Goal: Task Accomplishment & Management: Manage account settings

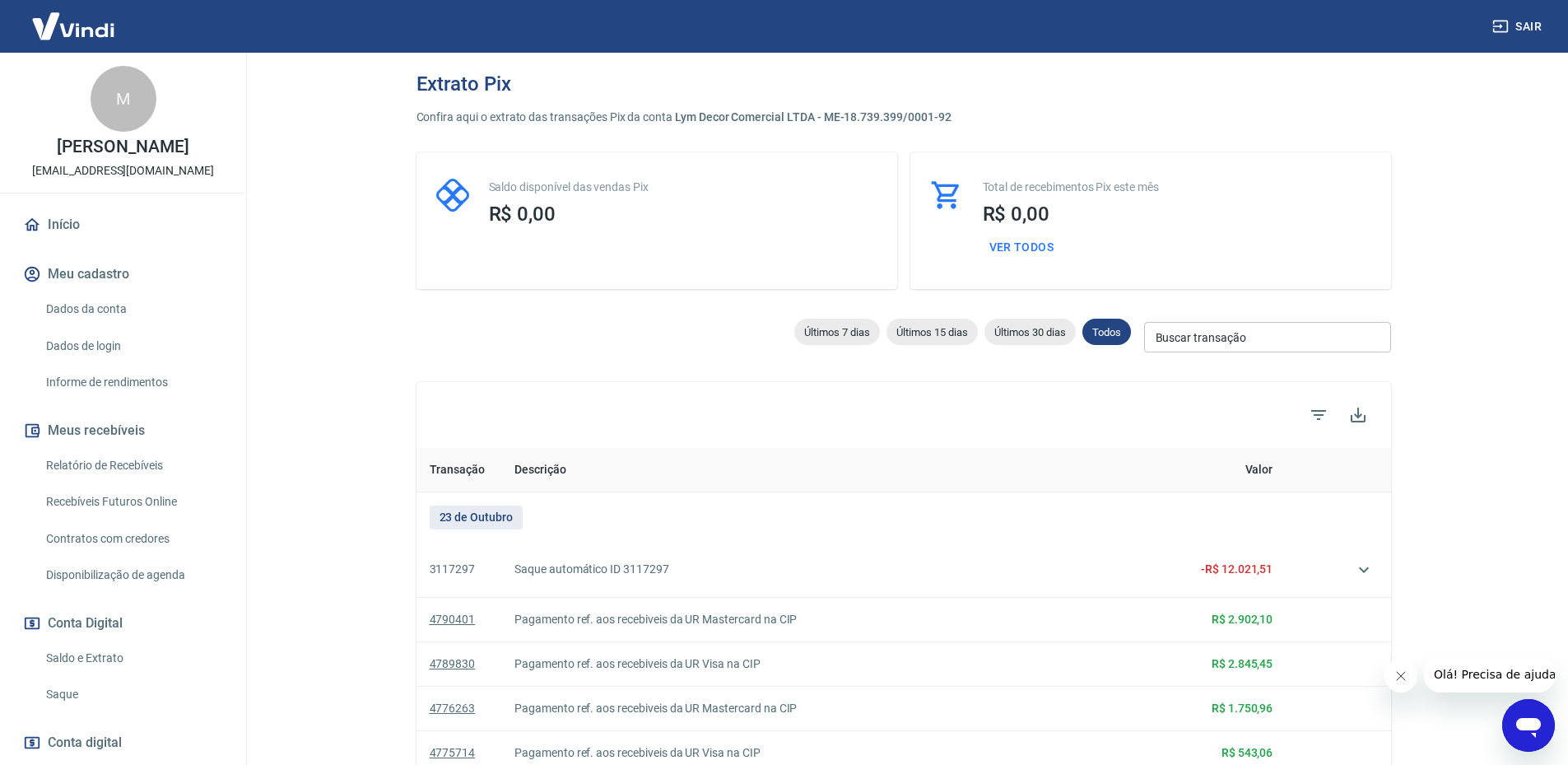
click at [101, 445] on button "Meus recebíveis" at bounding box center [122, 430] width 206 height 36
click at [102, 460] on link "Relatório de Recebíveis" at bounding box center [133, 465] width 187 height 34
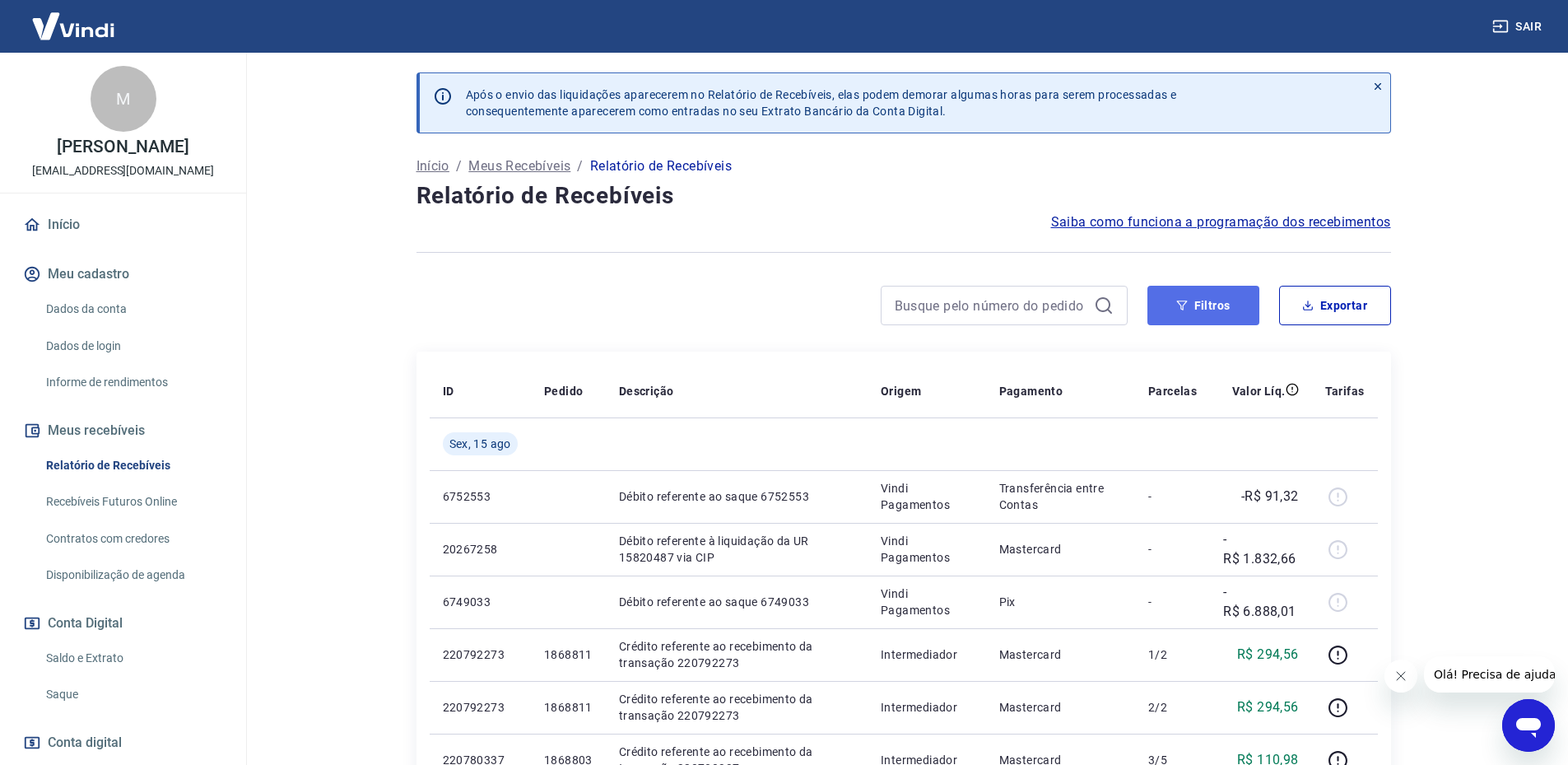
click at [1181, 317] on button "Filtros" at bounding box center [1203, 305] width 111 height 40
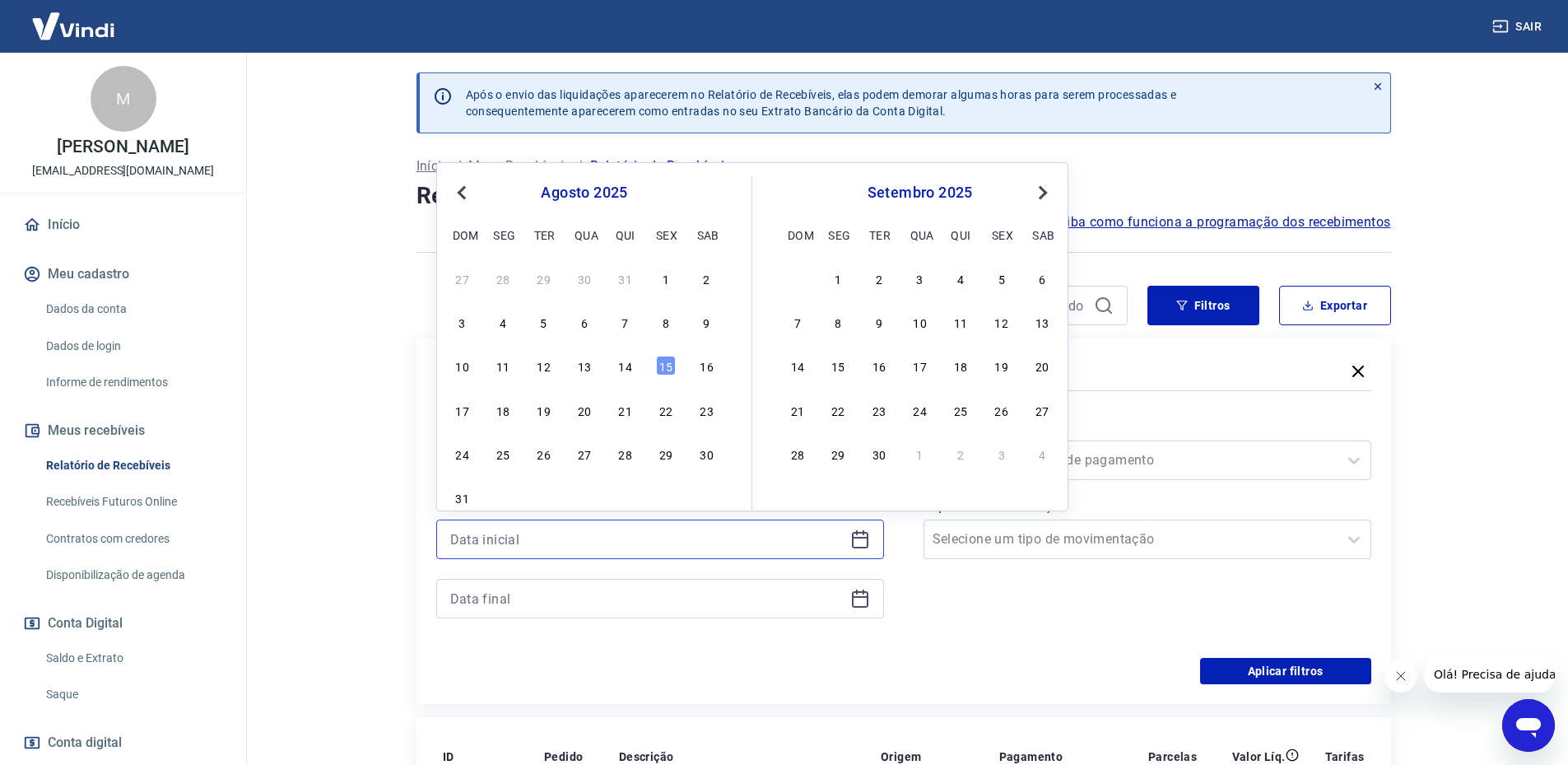
click at [475, 542] on input at bounding box center [647, 539] width 393 height 24
click at [574, 365] on div "10 11 12 13 14 15 16" at bounding box center [584, 366] width 268 height 24
click at [580, 366] on div "13" at bounding box center [584, 366] width 19 height 19
type input "[DATE]"
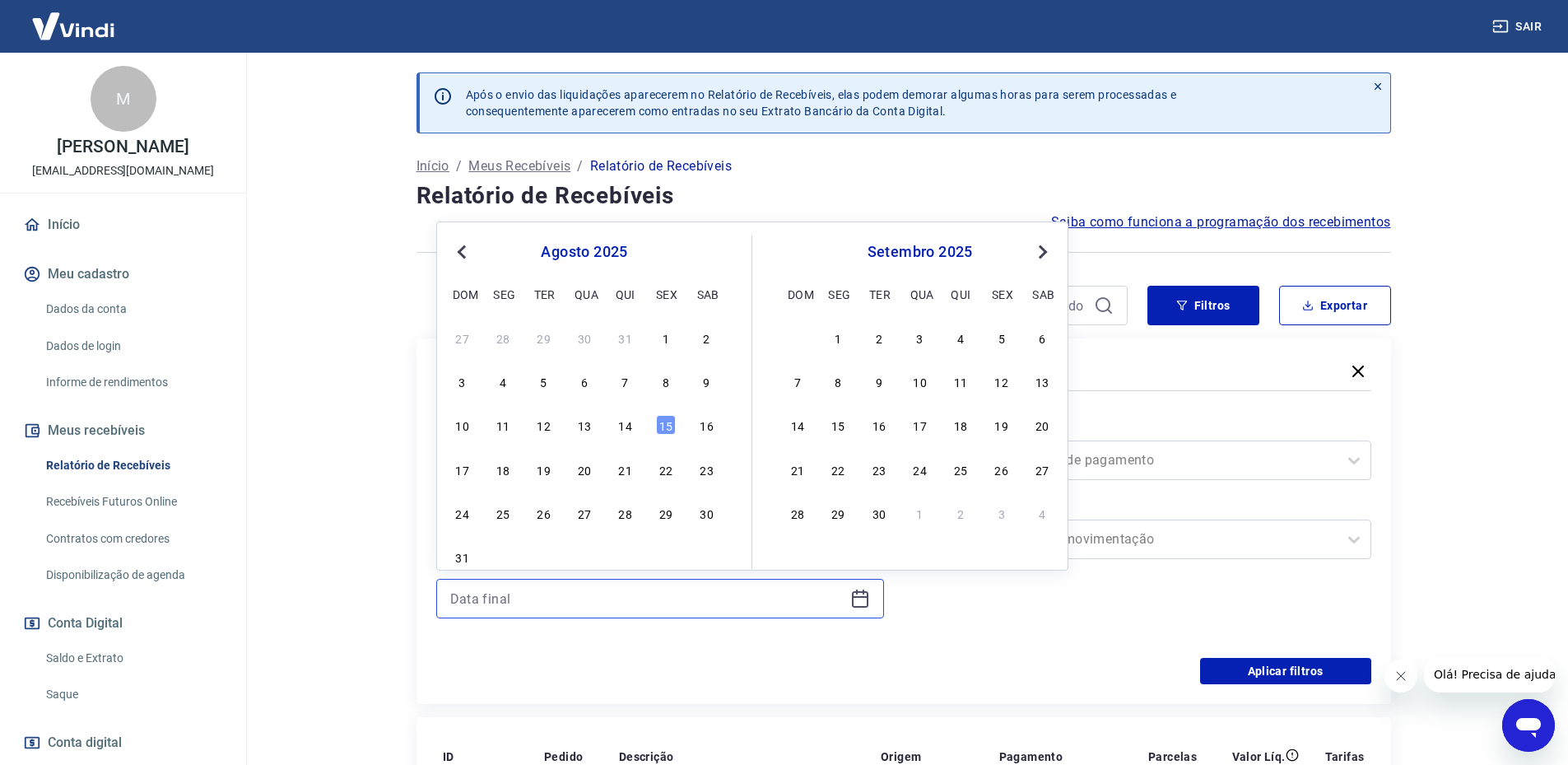
click at [549, 592] on input at bounding box center [647, 598] width 393 height 24
click at [626, 423] on div "14" at bounding box center [625, 425] width 19 height 19
type input "[DATE]"
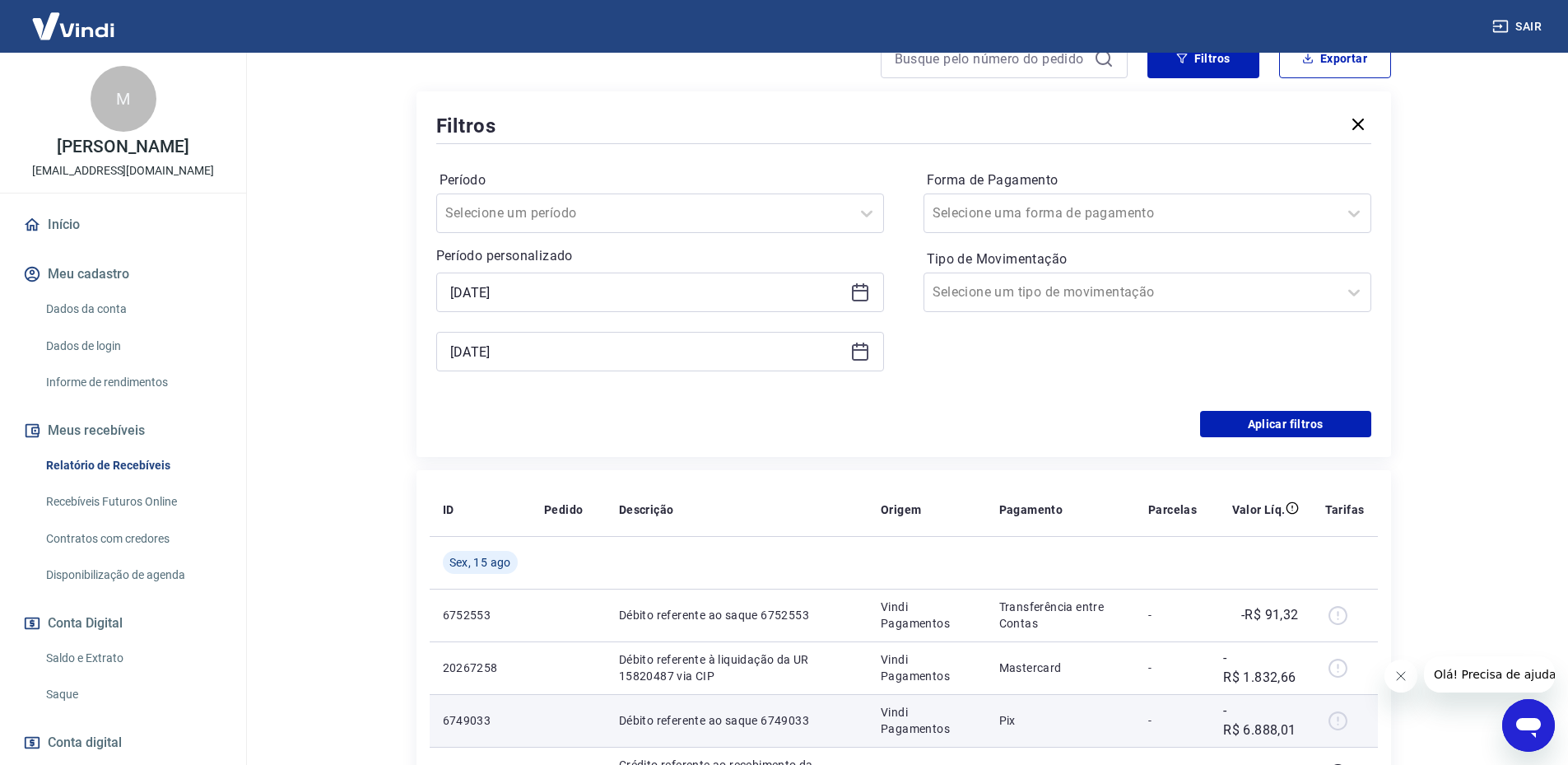
scroll to position [330, 0]
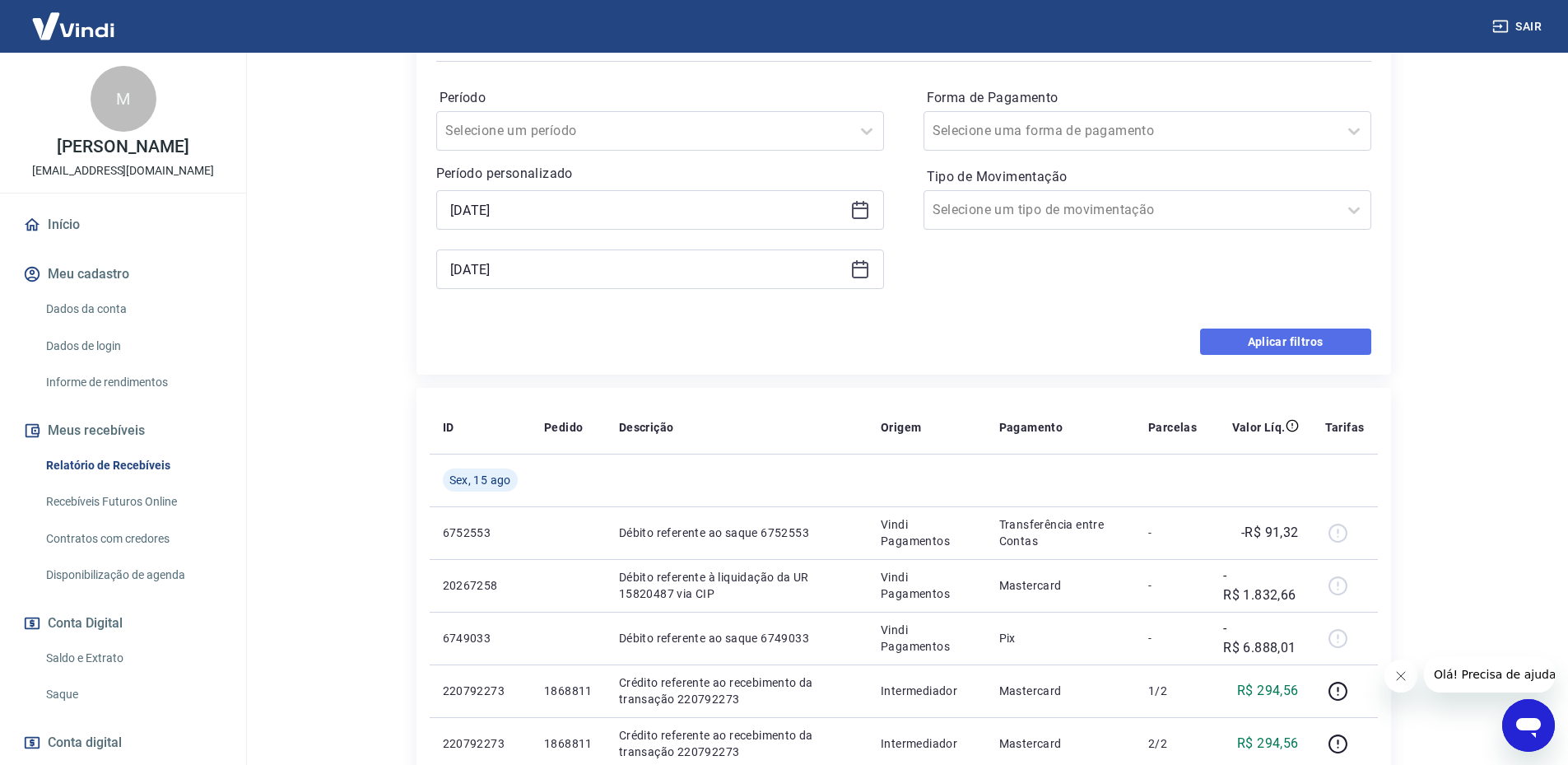
click at [1270, 344] on button "Aplicar filtros" at bounding box center [1285, 341] width 172 height 26
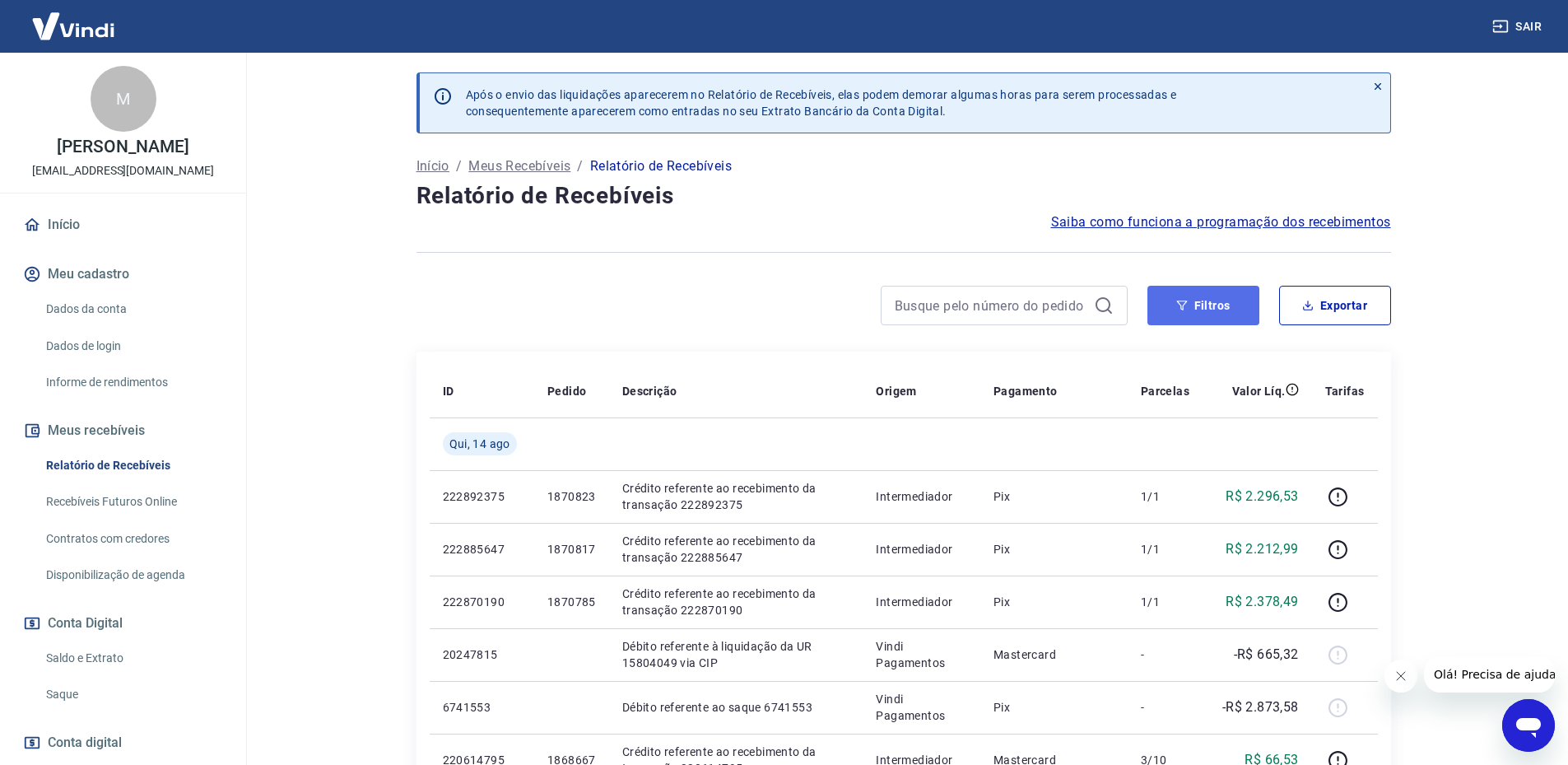
click at [1174, 303] on button "Filtros" at bounding box center [1203, 305] width 111 height 40
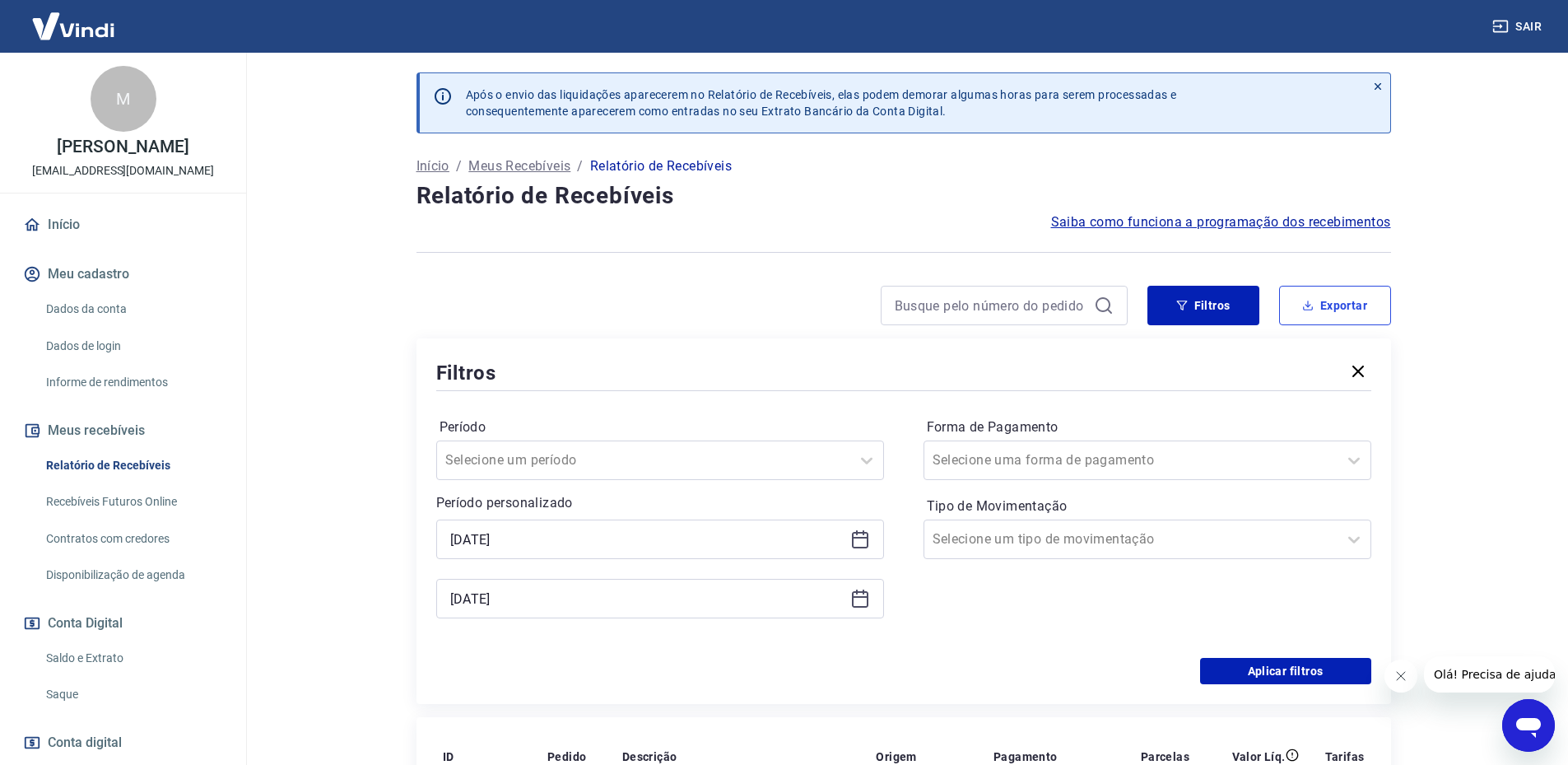
drag, startPoint x: 1352, startPoint y: 308, endPoint x: 1452, endPoint y: 369, distance: 117.1
click at [1351, 308] on button "Exportar" at bounding box center [1334, 305] width 111 height 40
type input "[DATE]"
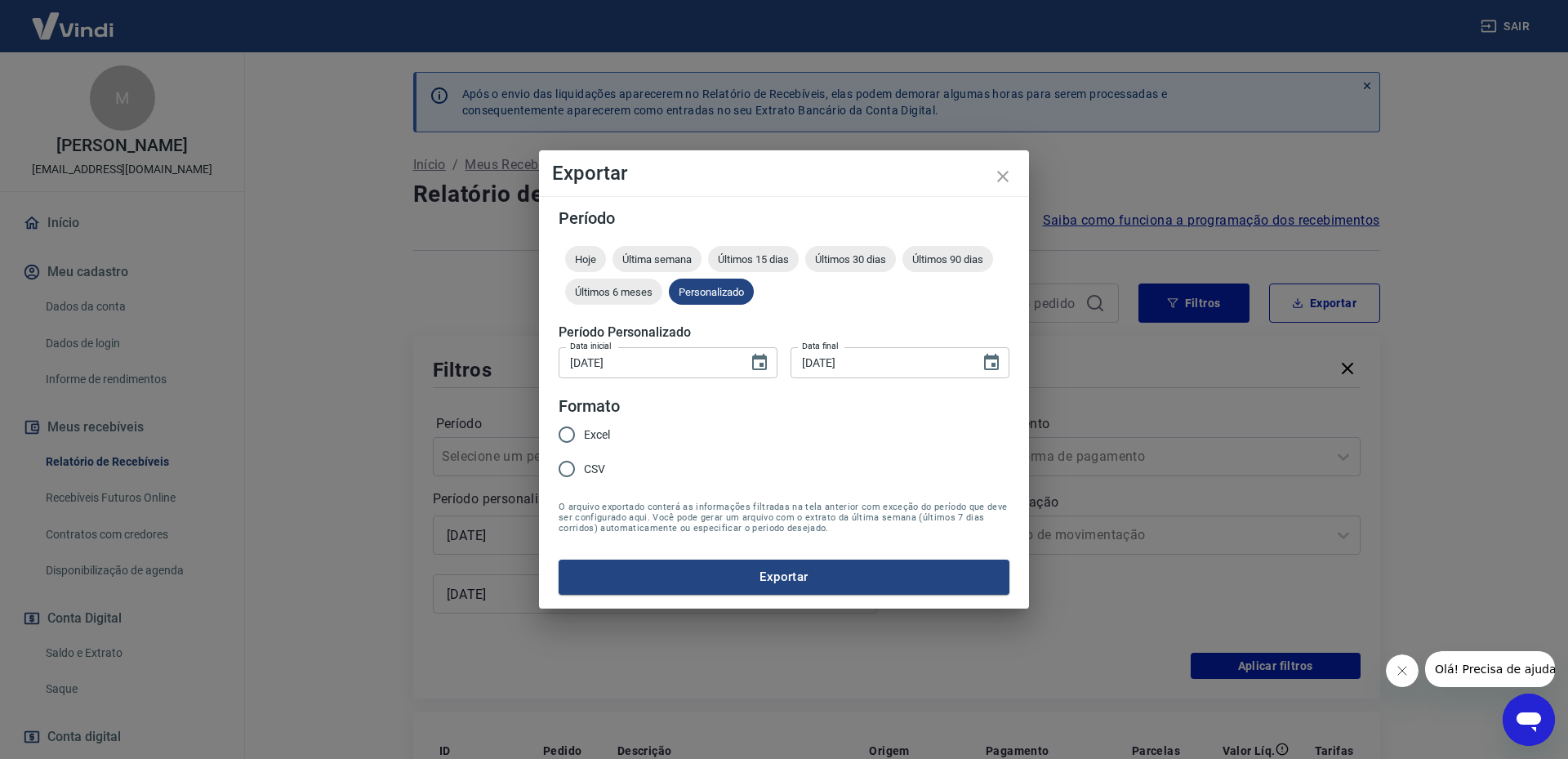
click at [576, 433] on input "Excel" at bounding box center [567, 435] width 35 height 35
radio input "true"
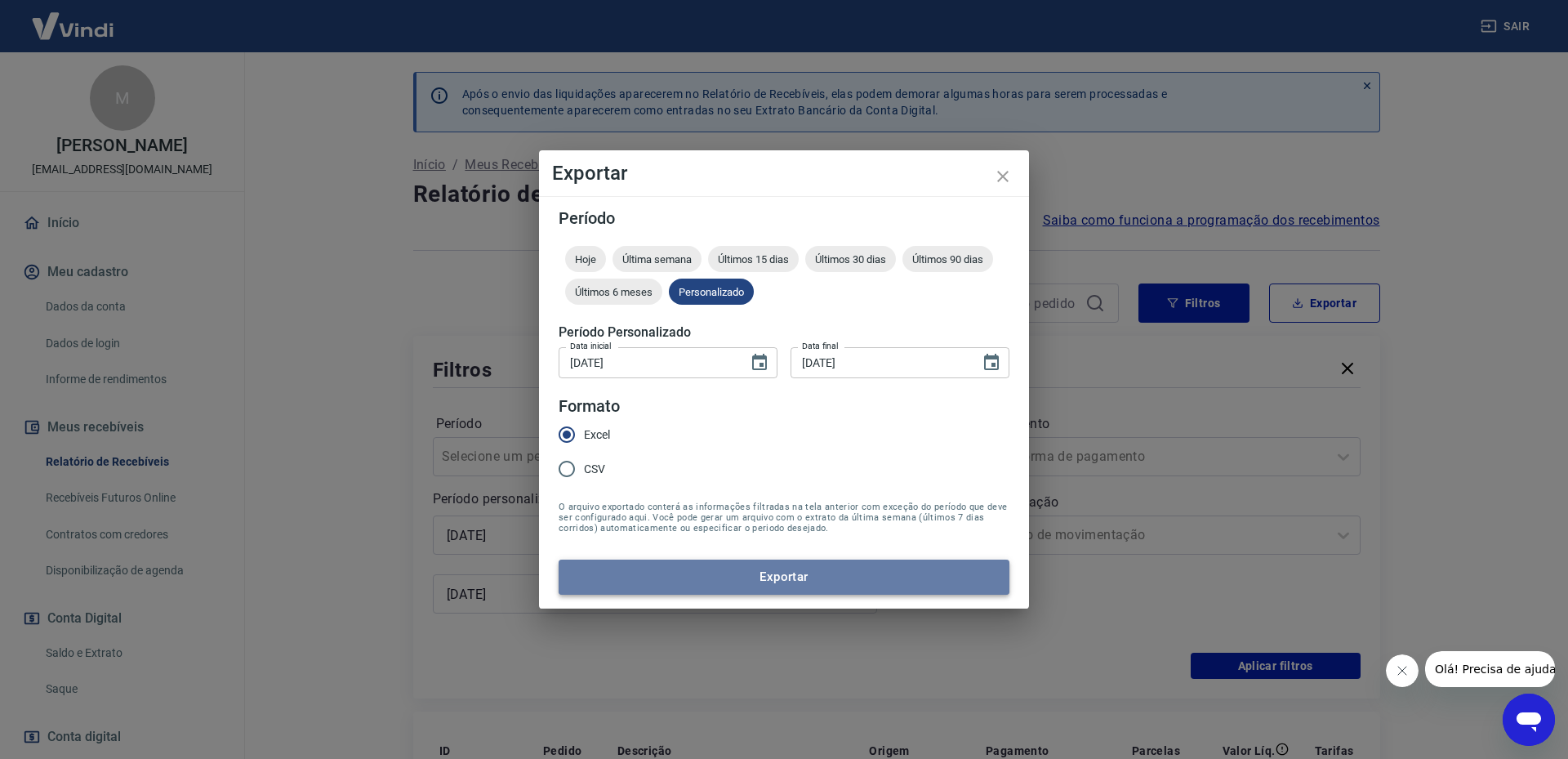
click at [738, 594] on button "Exportar" at bounding box center [784, 577] width 451 height 35
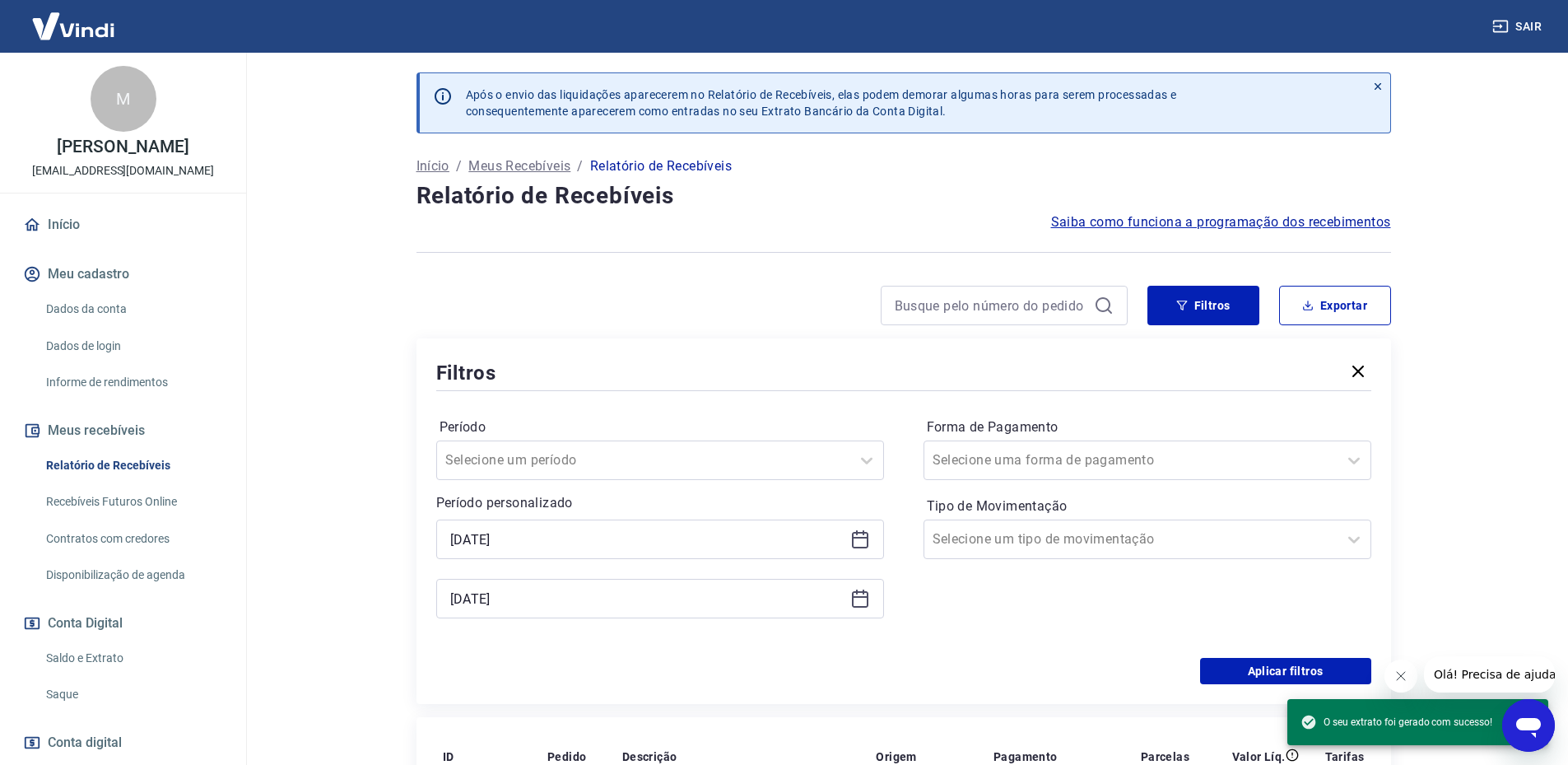
drag, startPoint x: 103, startPoint y: 659, endPoint x: 154, endPoint y: 652, distance: 51.5
click at [103, 659] on link "Saldo e Extrato" at bounding box center [133, 658] width 187 height 34
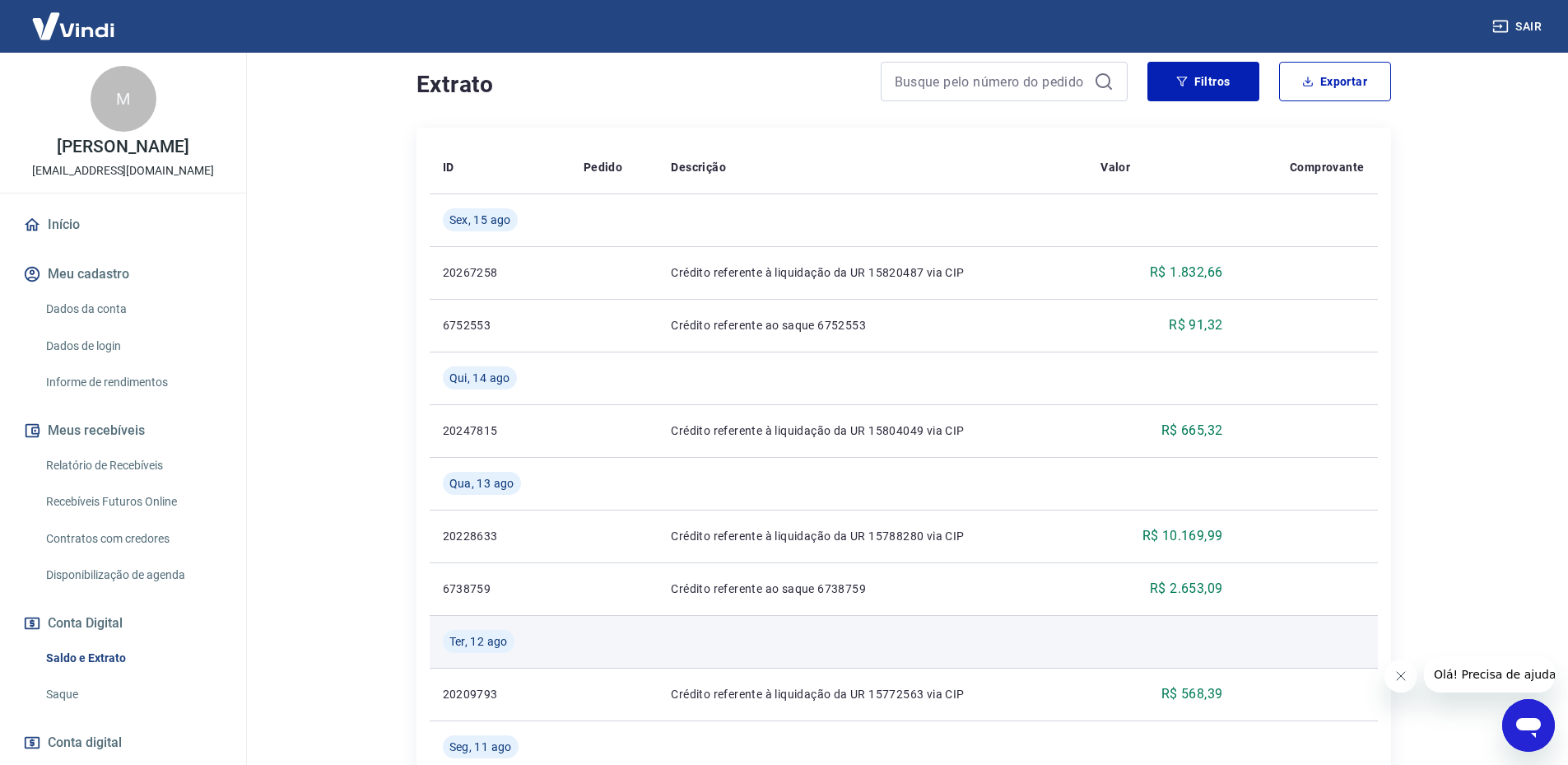
scroll to position [412, 0]
